Goal: Navigation & Orientation: Understand site structure

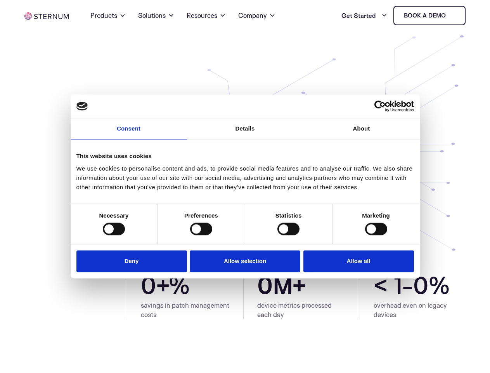
click at [129, 133] on link "Consent" at bounding box center [129, 128] width 116 height 21
click at [245, 133] on link "Details" at bounding box center [245, 128] width 116 height 21
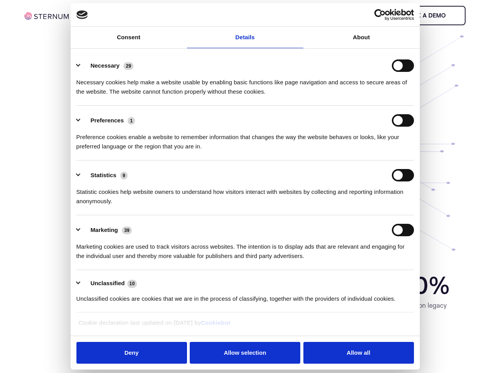
click at [362, 96] on div "Necessary cookies help make a website usable by enabling basic functions like p…" at bounding box center [245, 84] width 338 height 24
click at [114, 206] on div "Statistic cookies help website owners to understand how visitors interact with …" at bounding box center [245, 193] width 338 height 24
click at [201, 206] on div "Statistic cookies help website owners to understand how visitors interact with …" at bounding box center [245, 193] width 338 height 24
click at [288, 206] on div "Statistic cookies help website owners to understand how visitors interact with …" at bounding box center [245, 193] width 338 height 24
click at [376, 206] on div "Statistic cookies help website owners to understand how visitors interact with …" at bounding box center [245, 193] width 338 height 24
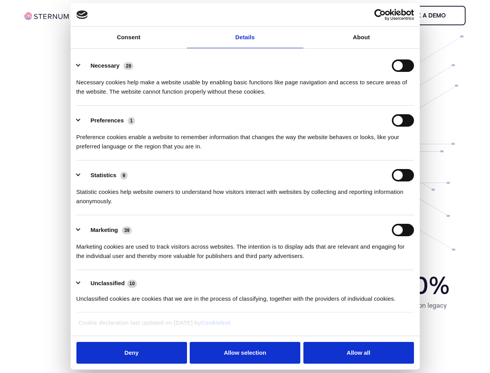
click at [134, 262] on li "Marketing 39 Marketing cookies are used to track visitors across websites. The …" at bounding box center [245, 242] width 338 height 55
click at [245, 262] on li "Marketing 39 Marketing cookies are used to track visitors across websites. The …" at bounding box center [245, 242] width 338 height 55
click at [357, 262] on li "Marketing 39 Marketing cookies are used to track visitors across websites. The …" at bounding box center [245, 242] width 338 height 55
